Goal: Entertainment & Leisure: Browse casually

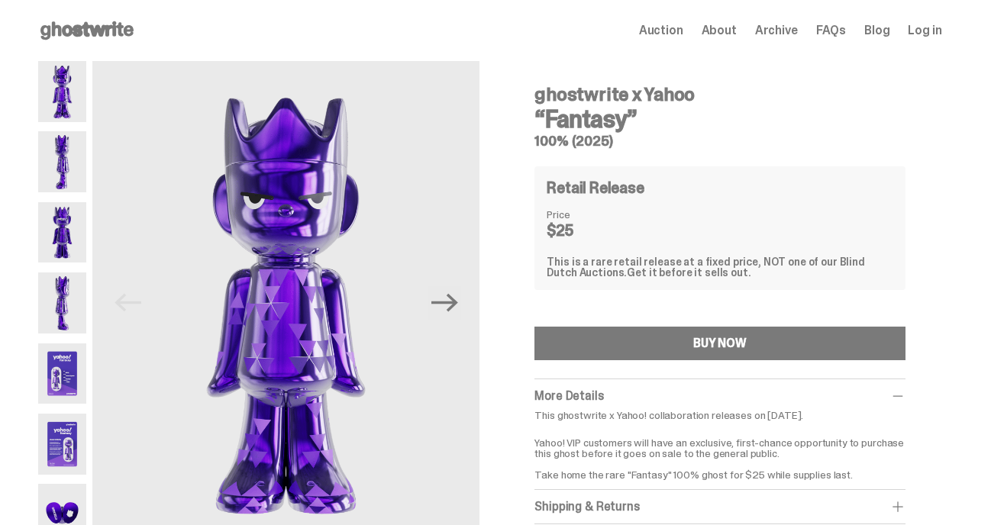
click at [67, 379] on img at bounding box center [62, 373] width 49 height 61
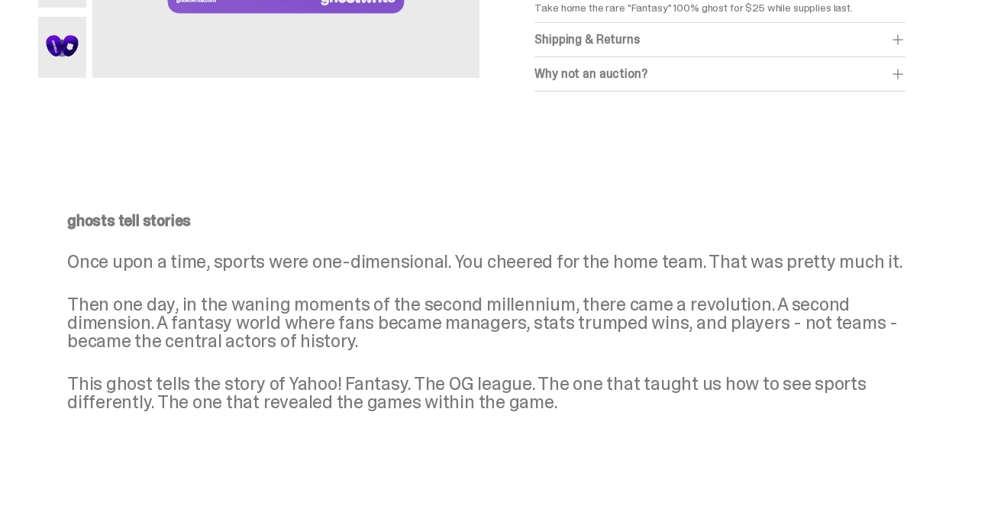
scroll to position [156, 0]
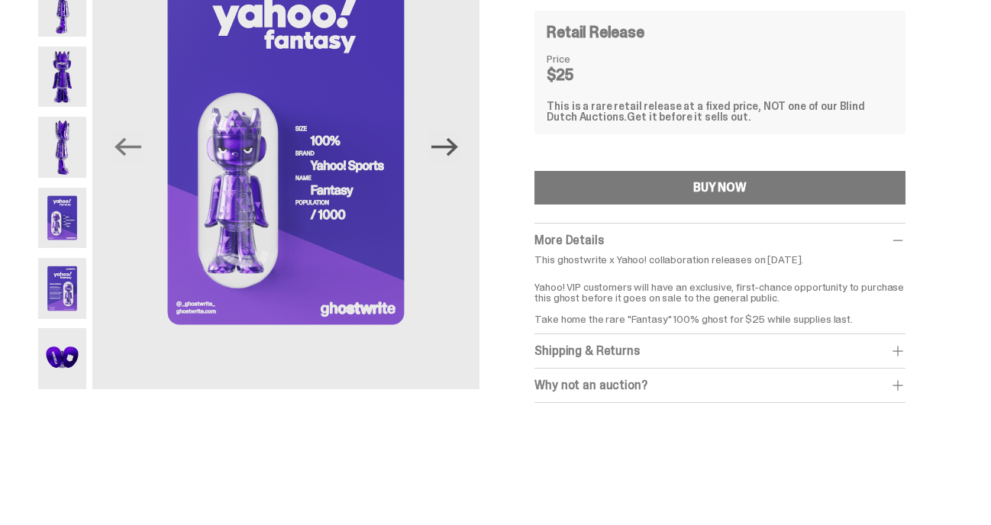
click at [455, 144] on icon "Next" at bounding box center [444, 147] width 27 height 27
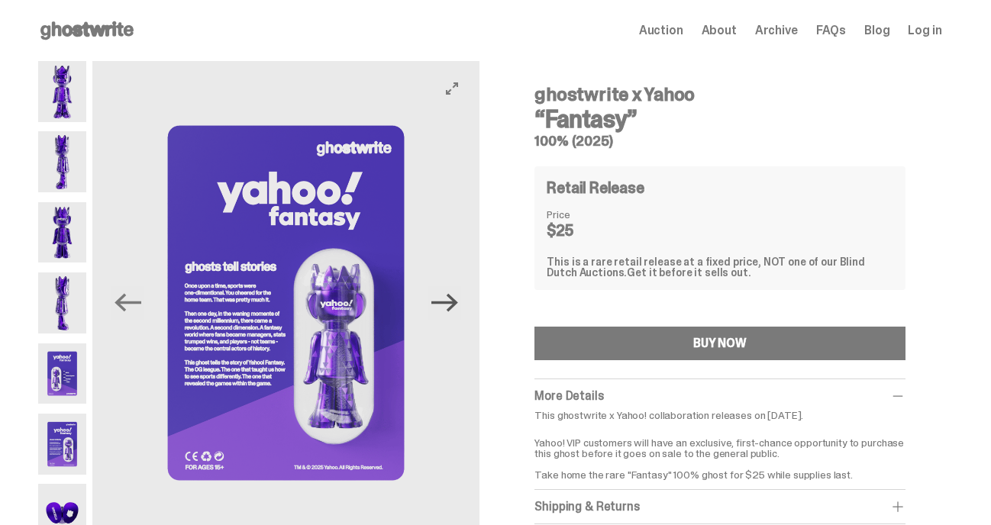
click at [451, 316] on icon "Next" at bounding box center [444, 302] width 27 height 27
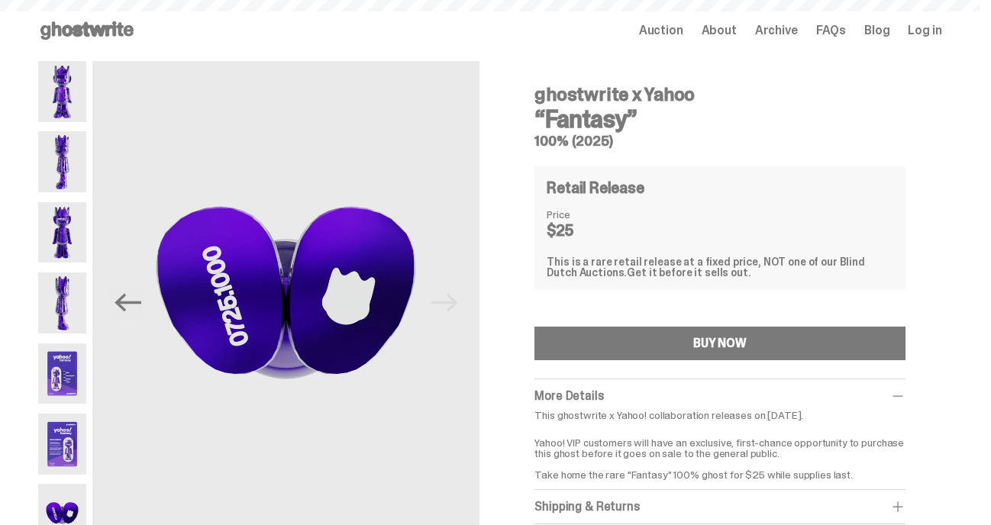
scroll to position [78, 0]
click at [69, 85] on img at bounding box center [62, 91] width 49 height 61
